Goal: Download file/media

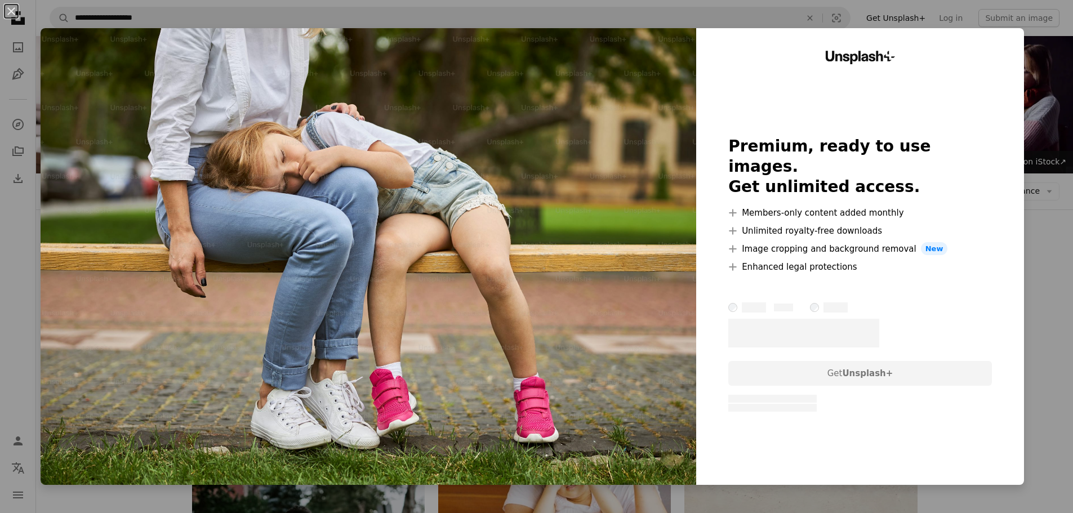
scroll to position [901, 0]
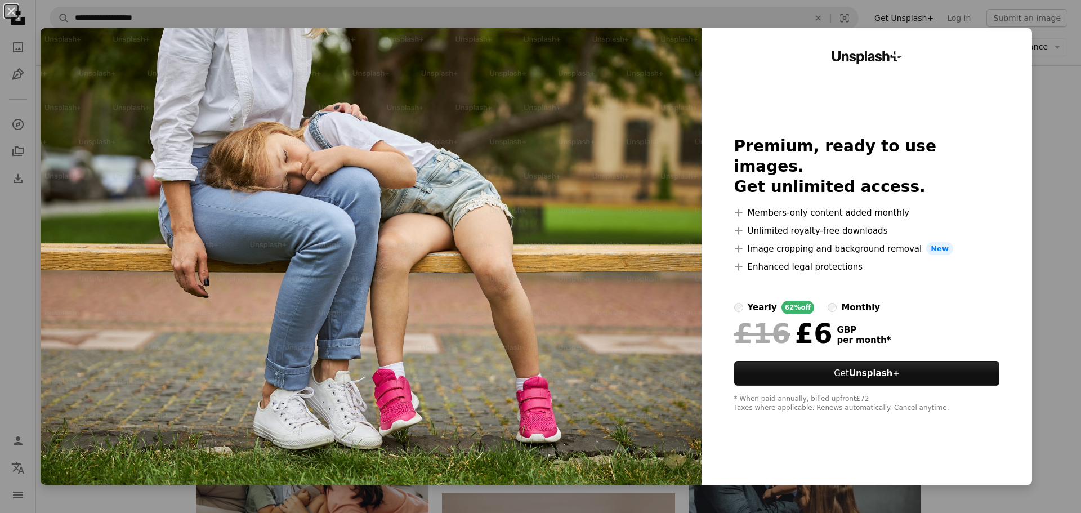
click at [1040, 306] on div "An X shape Unsplash+ Premium, ready to use images. Get unlimited access. A plus…" at bounding box center [540, 256] width 1081 height 513
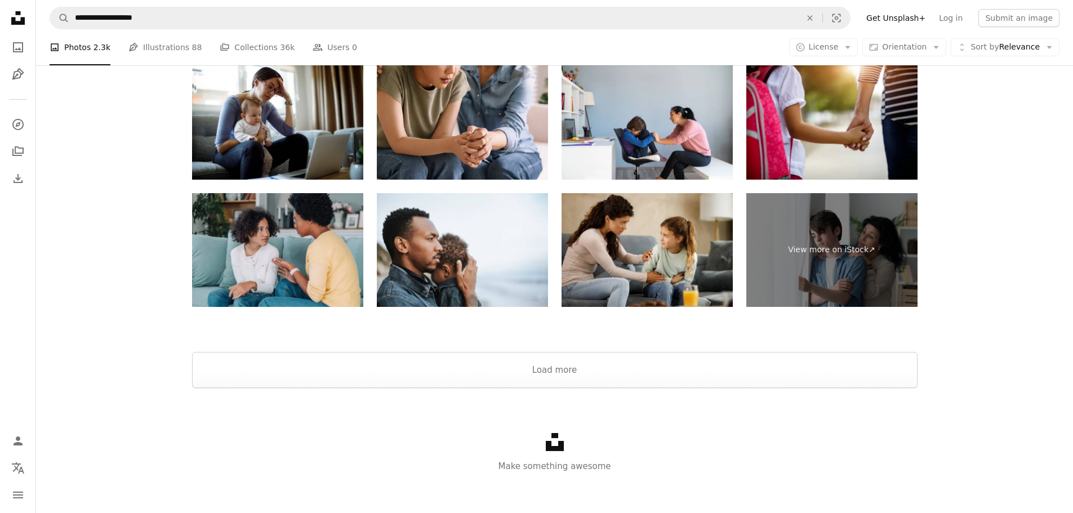
scroll to position [1802, 0]
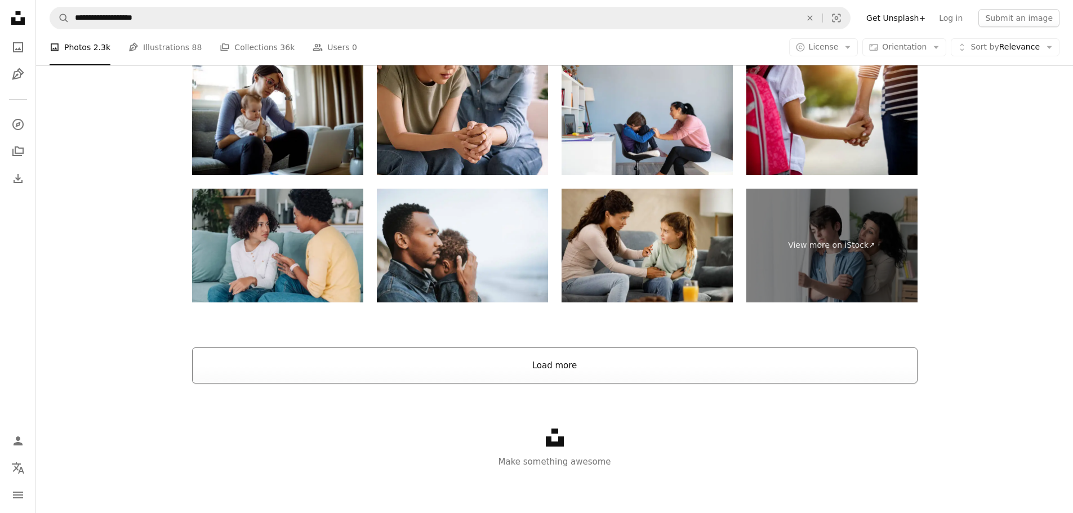
click at [709, 368] on button "Load more" at bounding box center [554, 366] width 725 height 36
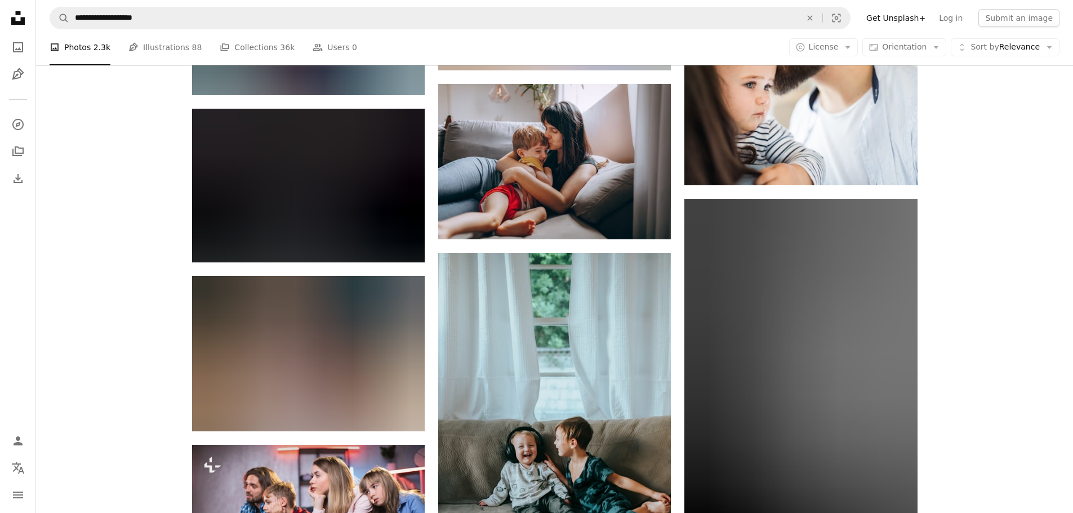
scroll to position [8843, 0]
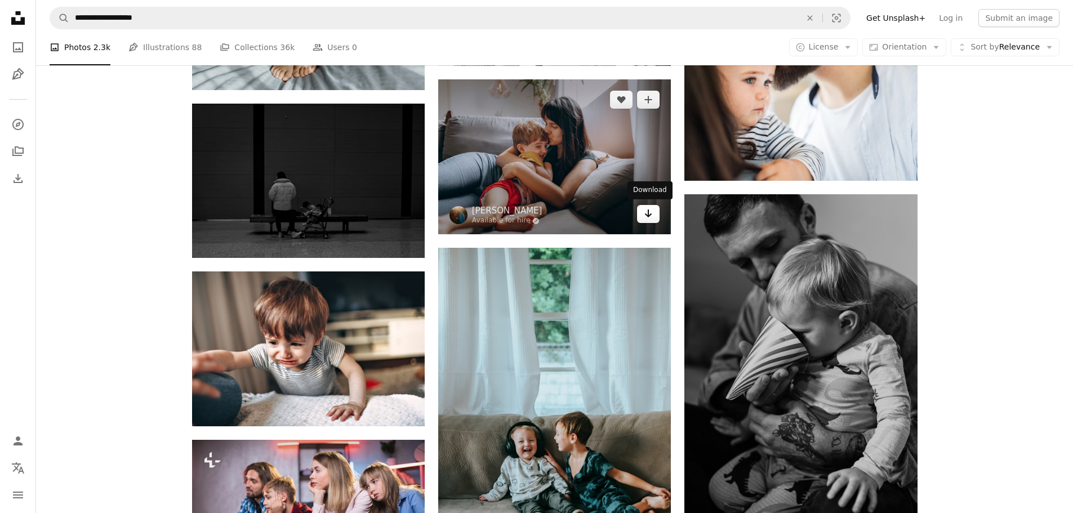
click at [644, 215] on icon "Arrow pointing down" at bounding box center [648, 214] width 9 height 14
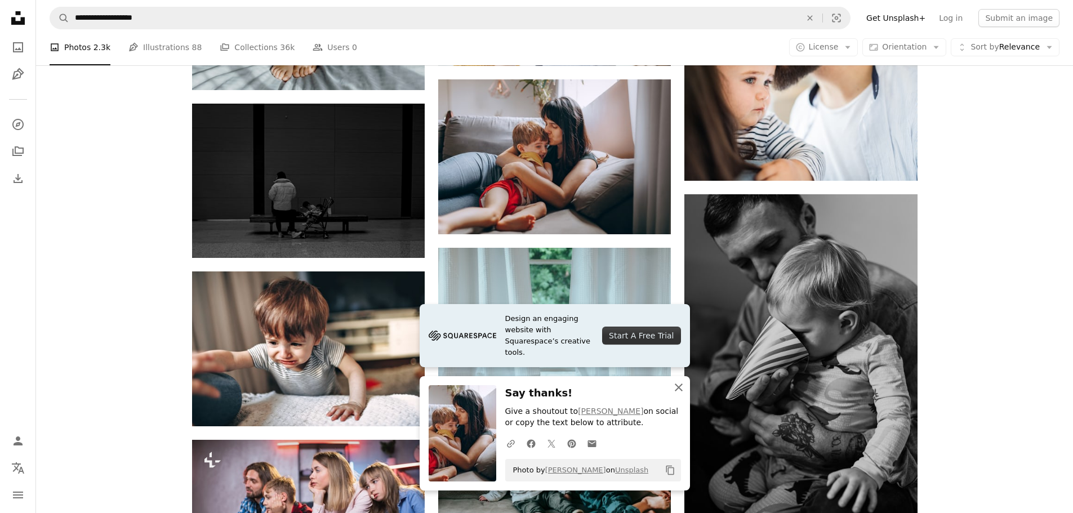
click at [675, 388] on icon "An X shape" at bounding box center [679, 388] width 14 height 14
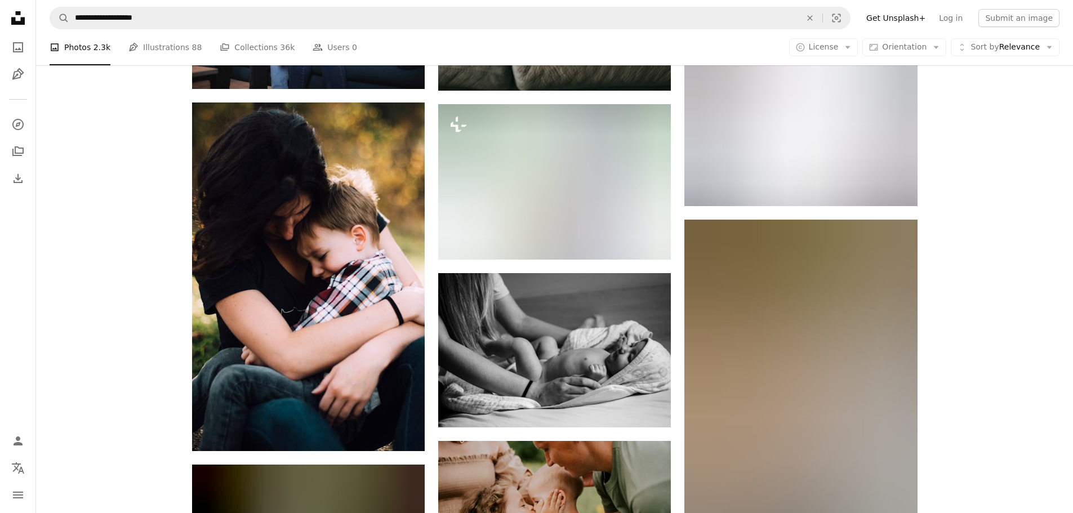
scroll to position [9350, 0]
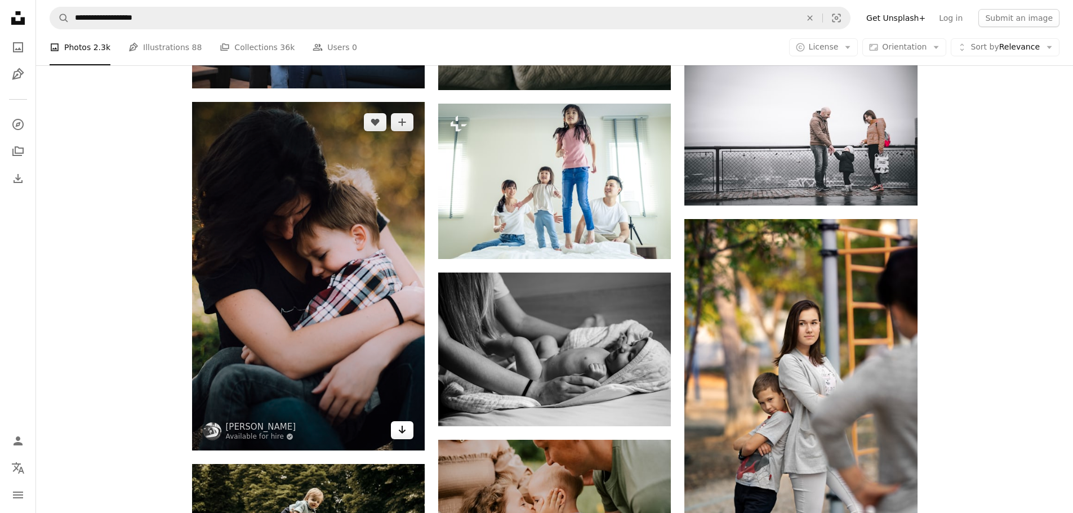
click at [404, 430] on icon "Download" at bounding box center [402, 430] width 7 height 8
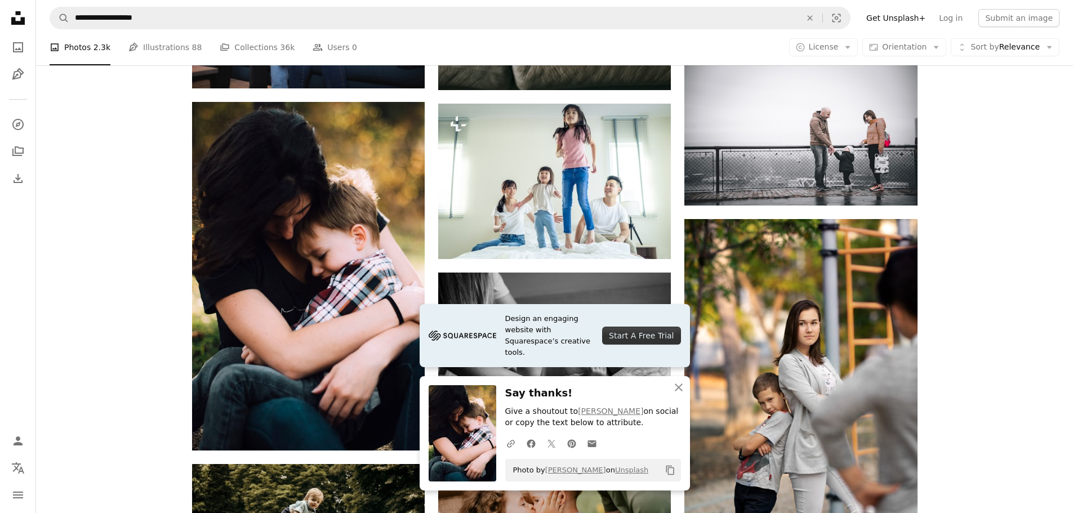
click at [677, 386] on icon "button" at bounding box center [679, 388] width 8 height 8
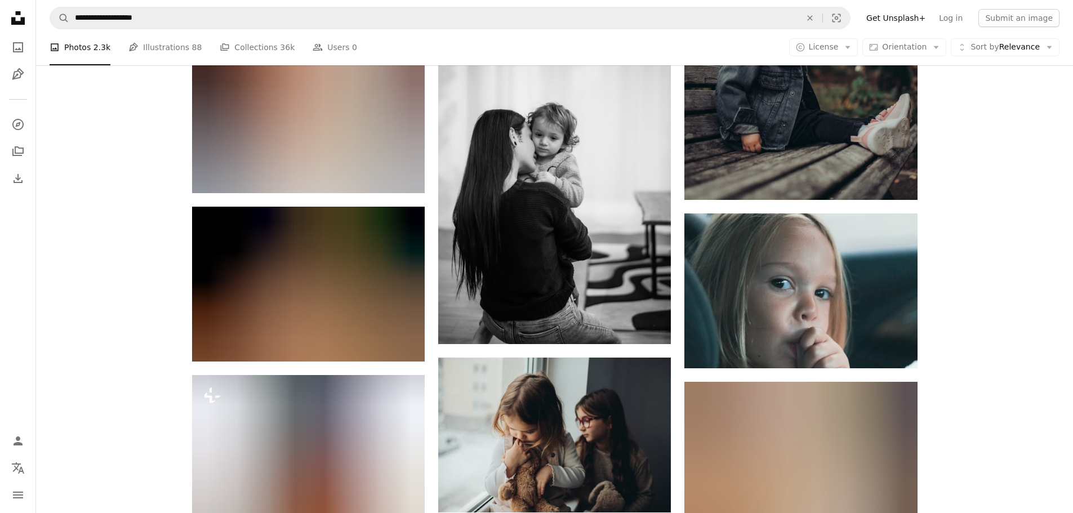
scroll to position [18756, 0]
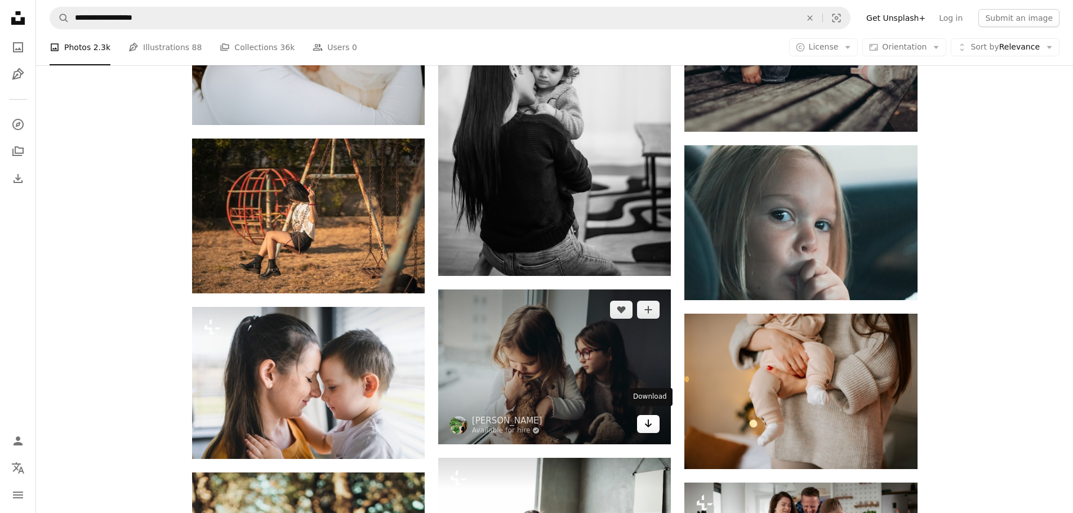
click at [640, 419] on link "Arrow pointing down" at bounding box center [648, 424] width 23 height 18
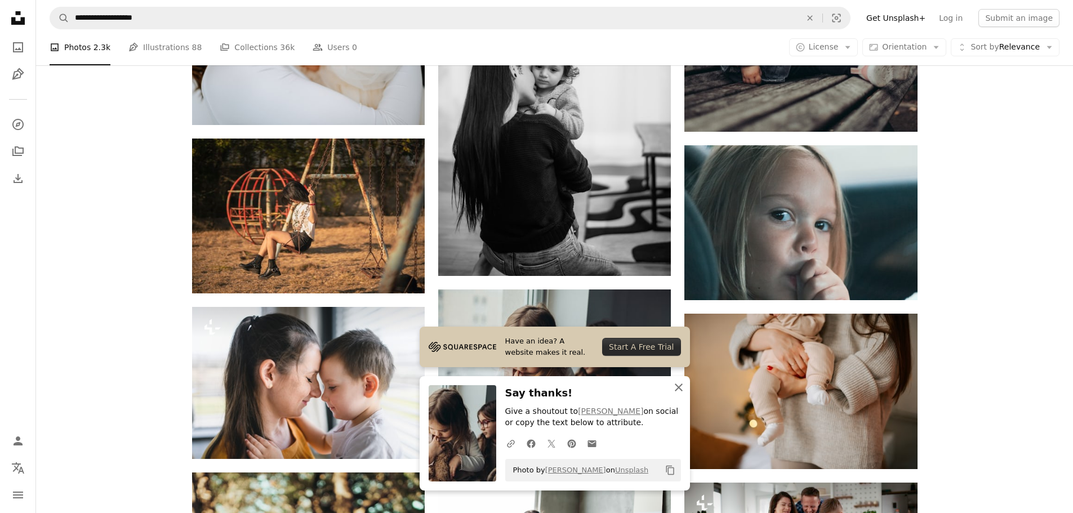
click at [678, 386] on icon "button" at bounding box center [679, 388] width 8 height 8
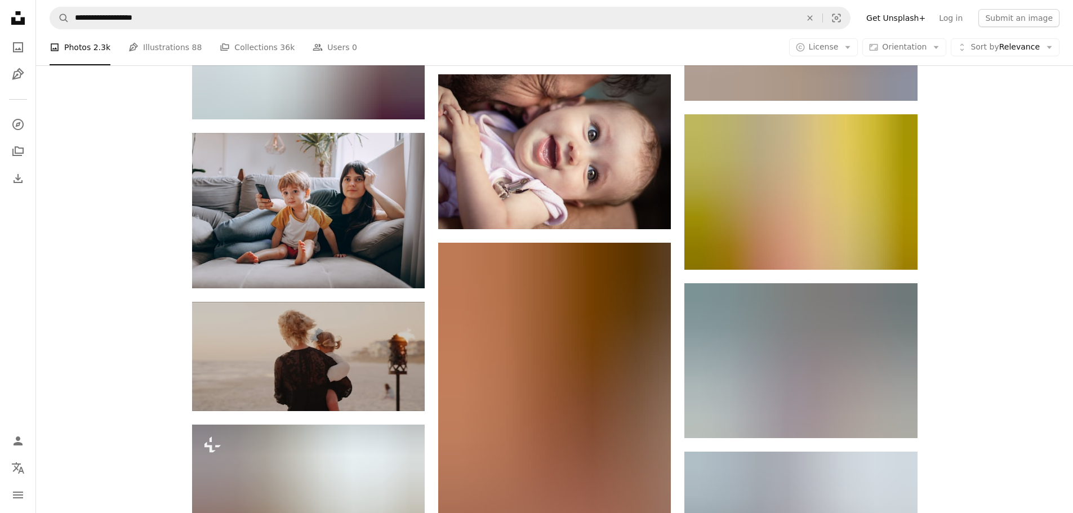
scroll to position [28106, 0]
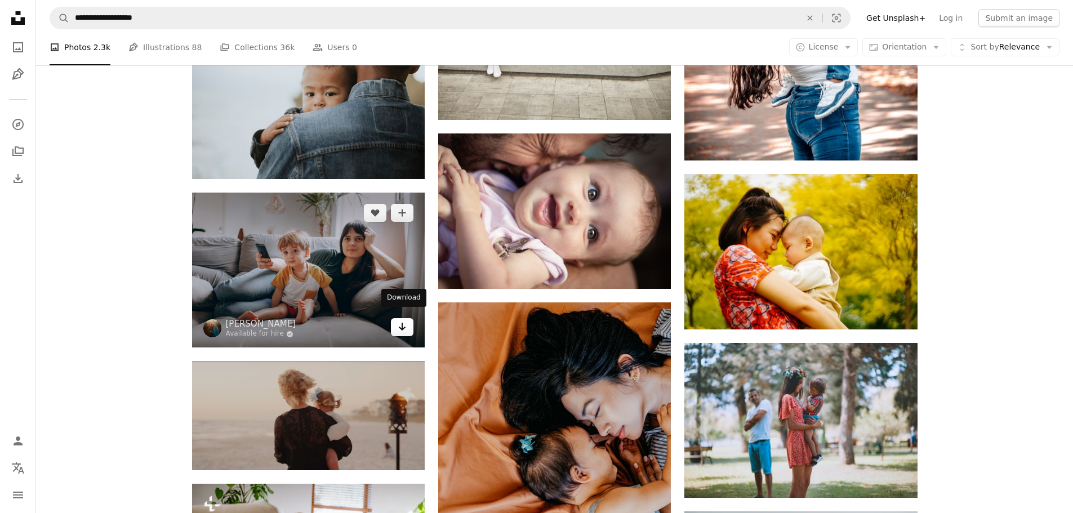
click at [400, 323] on icon "Download" at bounding box center [402, 327] width 7 height 8
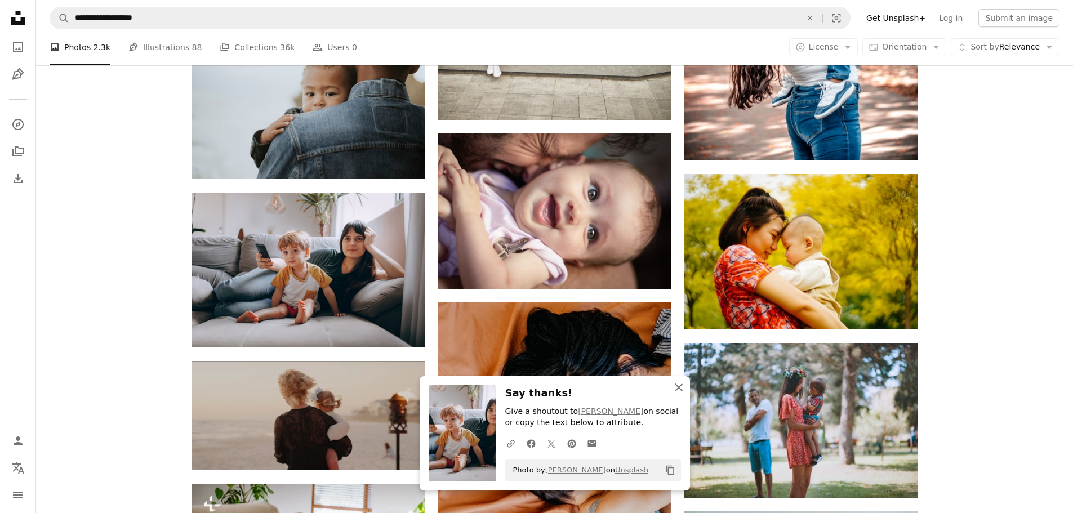
click at [679, 389] on icon "An X shape" at bounding box center [679, 388] width 14 height 14
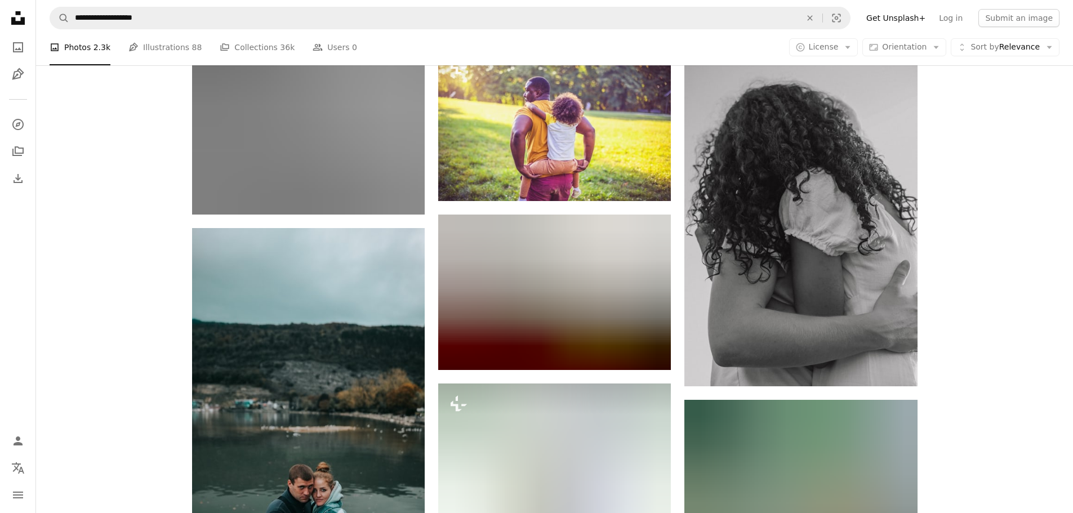
scroll to position [28895, 0]
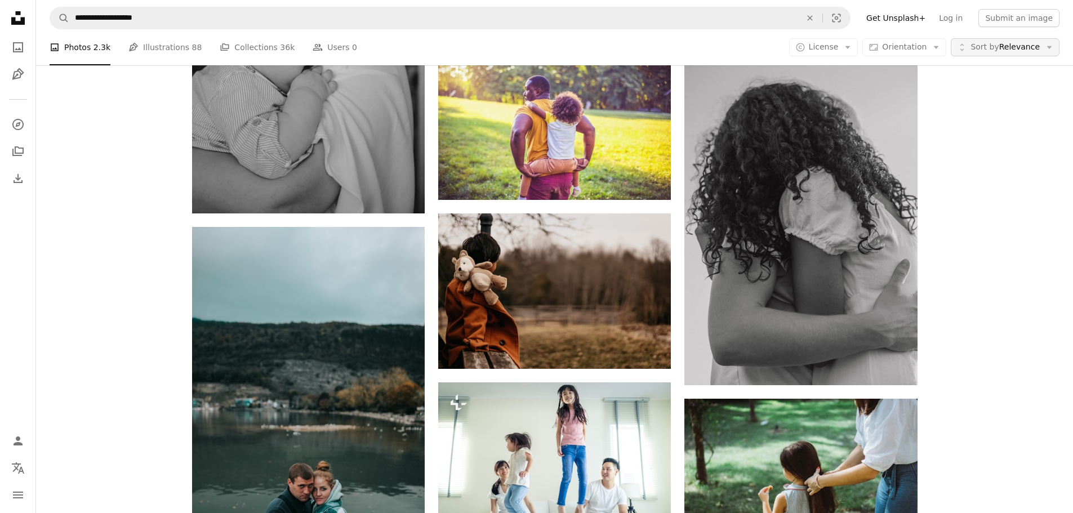
click at [1021, 46] on span "Sort by Relevance" at bounding box center [1005, 47] width 69 height 11
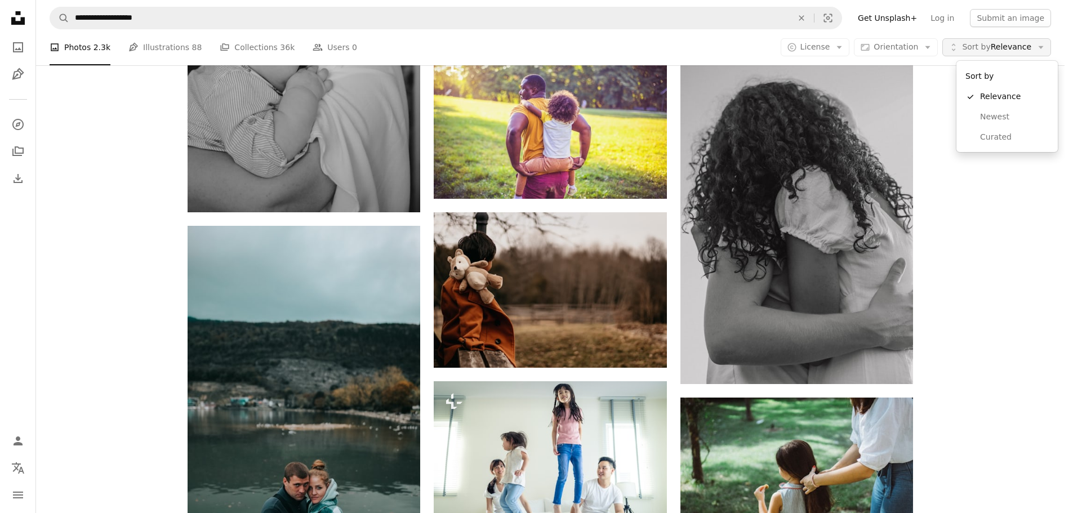
click at [1021, 46] on span "Sort by Relevance" at bounding box center [996, 47] width 69 height 11
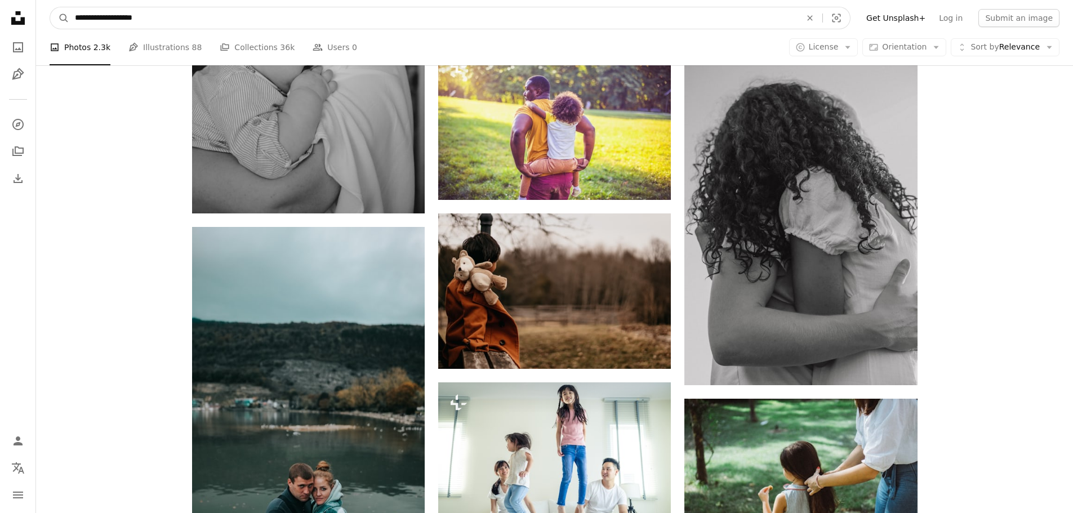
click at [164, 20] on input "**********" at bounding box center [433, 17] width 728 height 21
type input "**********"
click at [50, 7] on button "A magnifying glass" at bounding box center [59, 17] width 19 height 21
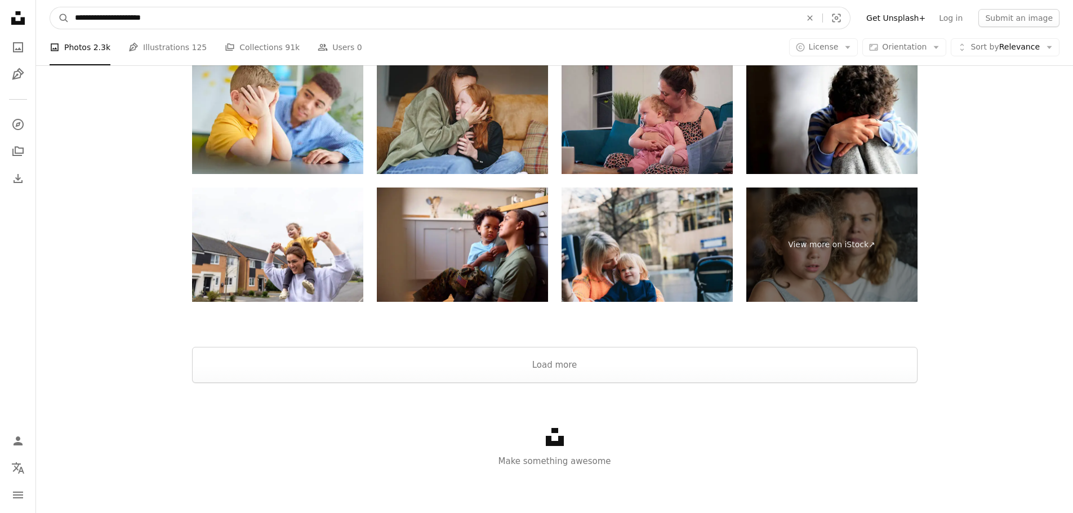
click at [150, 19] on input "**********" at bounding box center [433, 17] width 728 height 21
type input "**********"
click at [50, 7] on button "A magnifying glass" at bounding box center [59, 17] width 19 height 21
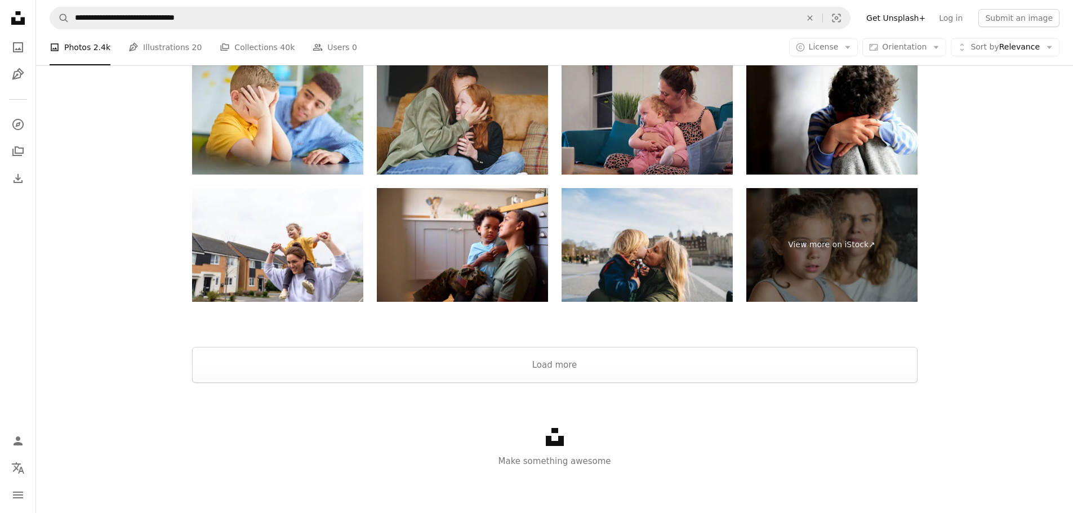
scroll to position [1633, 0]
click at [391, 358] on button "Load more" at bounding box center [554, 365] width 725 height 36
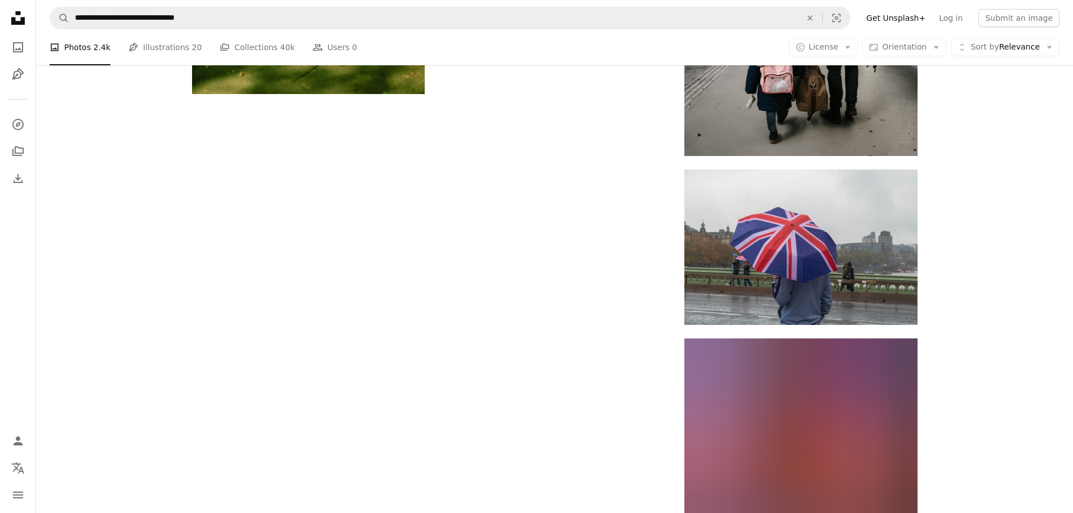
scroll to position [3268, 0]
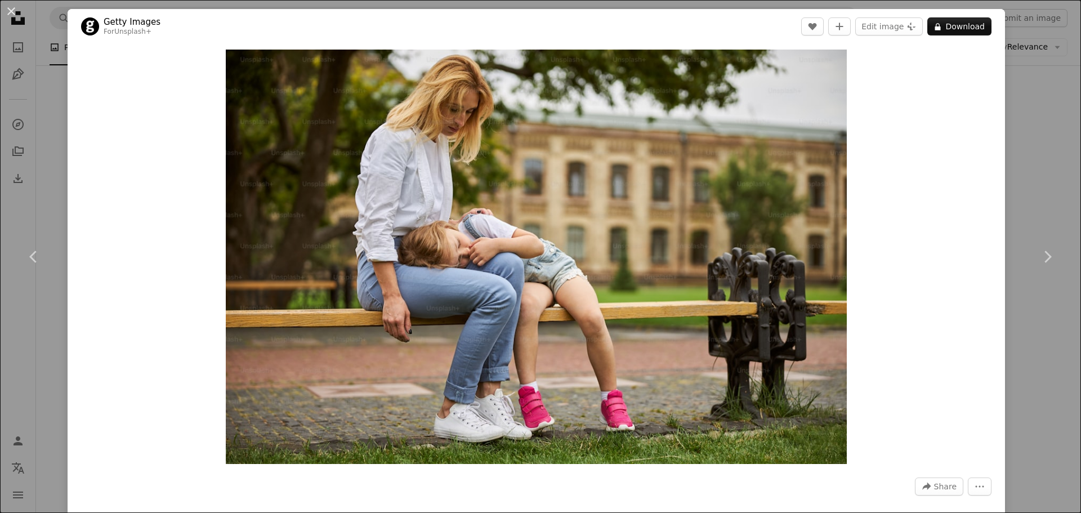
click at [1018, 131] on div "An X shape Chevron left Chevron right Getty Images For Unsplash+ A heart A plus…" at bounding box center [540, 256] width 1081 height 513
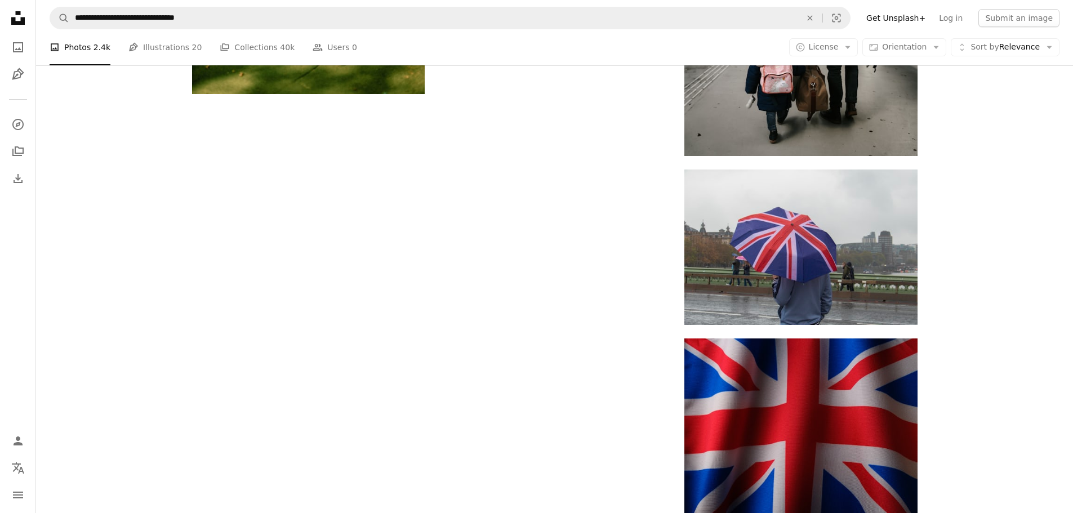
scroll to position [902, 0]
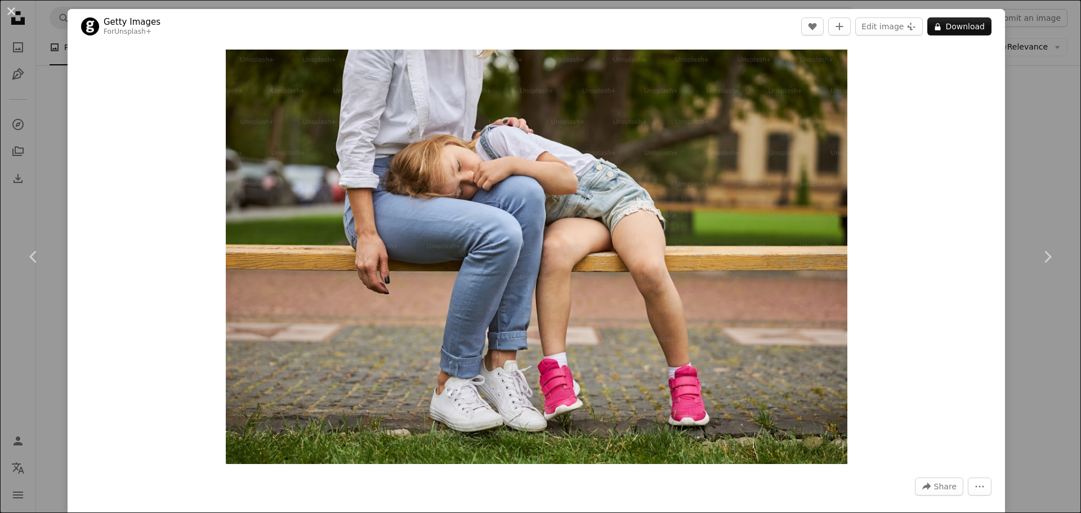
click at [1020, 164] on div "An X shape Chevron left Chevron right Getty Images For Unsplash+ A heart A plus…" at bounding box center [540, 256] width 1081 height 513
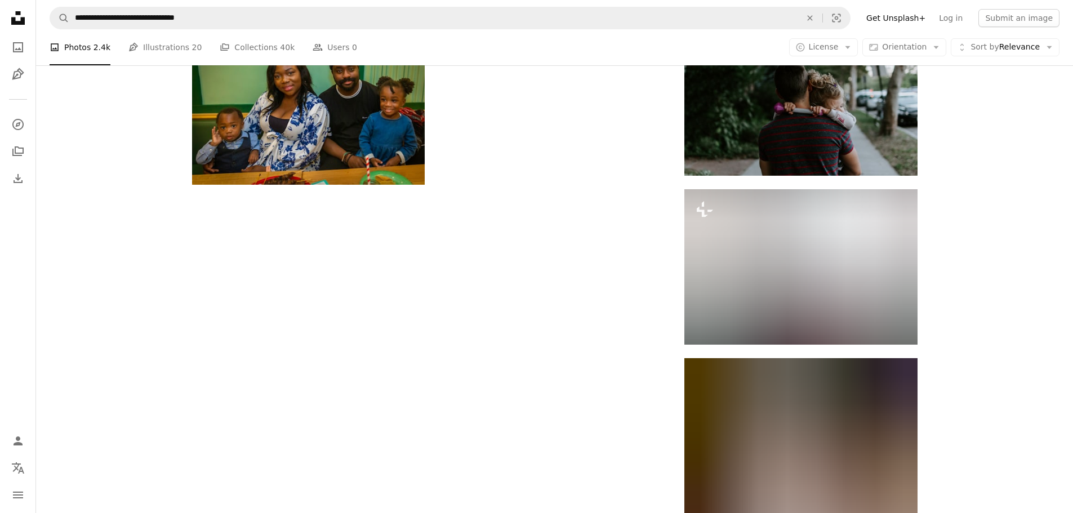
scroll to position [6817, 0]
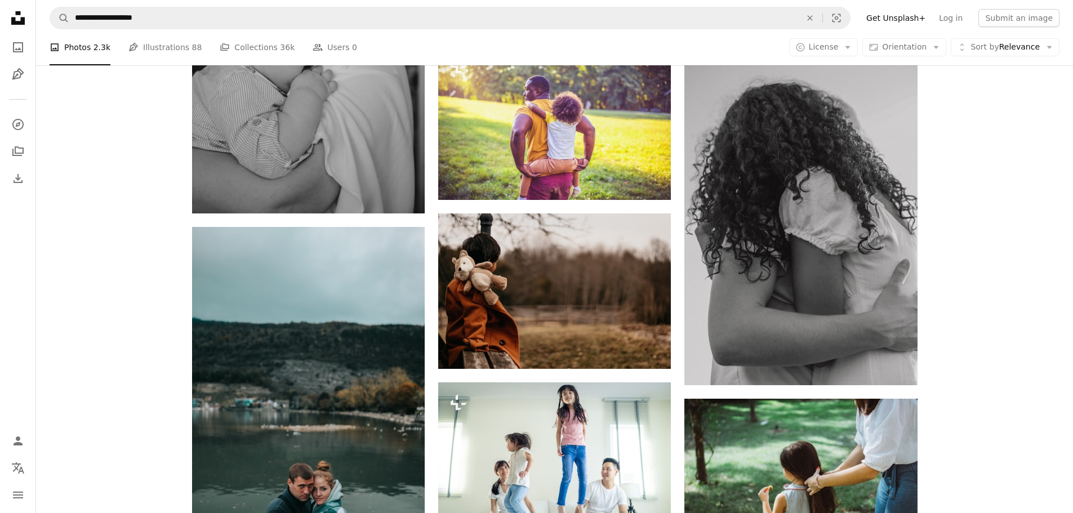
scroll to position [28895, 0]
